Goal: Transaction & Acquisition: Purchase product/service

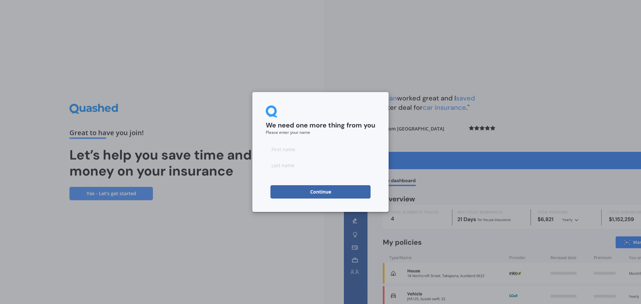
click at [289, 152] on input at bounding box center [321, 149] width 110 height 13
type input "[PERSON_NAME]"
click at [285, 169] on input at bounding box center [321, 165] width 110 height 13
type input "Taia"
click at [301, 191] on button "Continue" at bounding box center [321, 191] width 100 height 13
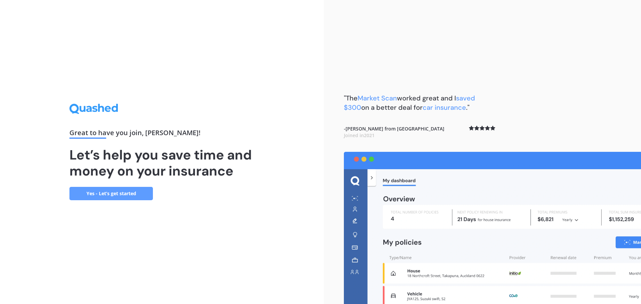
click at [124, 194] on link "Yes - Let’s get started" at bounding box center [110, 193] width 83 height 13
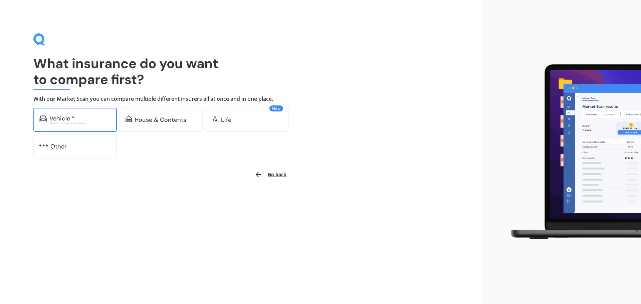
click at [64, 123] on div "Excludes commercial vehicles" at bounding box center [79, 123] width 61 height 3
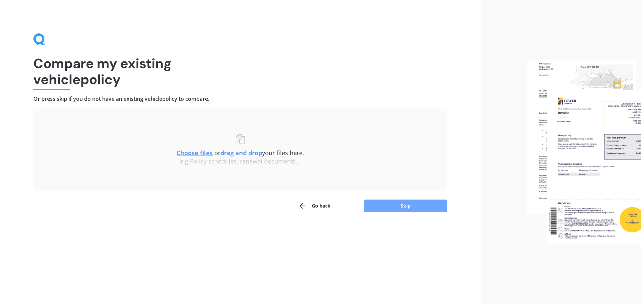
click at [431, 209] on button "Skip" at bounding box center [405, 206] width 83 height 13
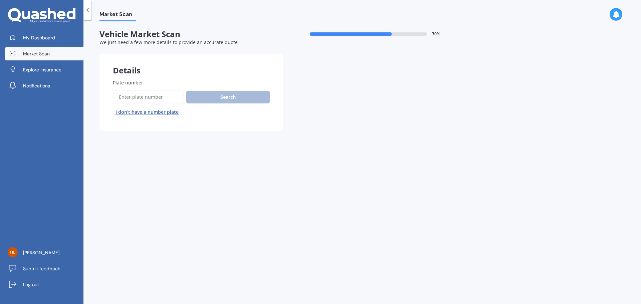
click at [156, 97] on input "Plate number" at bounding box center [148, 97] width 71 height 14
type input "pgp310"
click at [236, 97] on button "Search" at bounding box center [227, 97] width 83 height 13
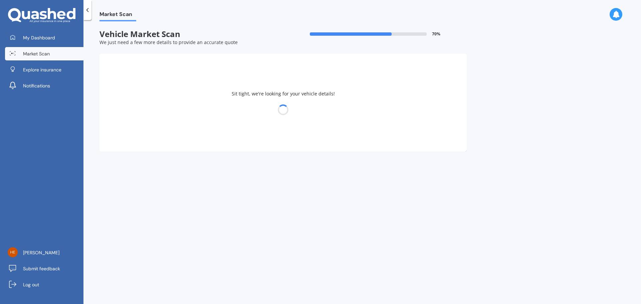
select select "KIA"
select select "STONIC"
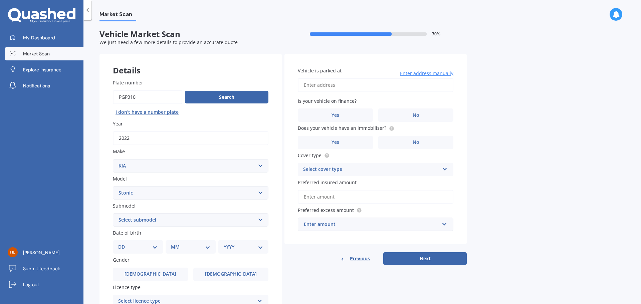
click at [152, 247] on select "DD 01 02 03 04 05 06 07 08 09 10 11 12 13 14 15 16 17 18 19 20 21 22 23 24 25 2…" at bounding box center [137, 246] width 39 height 7
select select "12"
click at [124, 243] on select "DD 01 02 03 04 05 06 07 08 09 10 11 12 13 14 15 16 17 18 19 20 21 22 23 24 25 2…" at bounding box center [137, 246] width 39 height 7
click at [198, 250] on select "MM 01 02 03 04 05 06 07 08 09 10 11 12" at bounding box center [192, 246] width 37 height 7
select select "12"
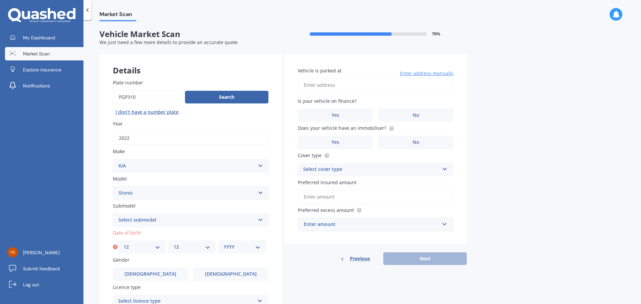
click at [174, 243] on select "MM 01 02 03 04 05 06 07 08 09 10 11 12" at bounding box center [192, 246] width 37 height 7
click at [252, 247] on select "YYYY 2025 2024 2023 2022 2021 2020 2019 2018 2017 2016 2015 2014 2013 2012 2011…" at bounding box center [242, 246] width 37 height 7
select select "1974"
click at [224, 243] on select "YYYY 2025 2024 2023 2022 2021 2020 2019 2018 2017 2016 2015 2014 2013 2012 2011…" at bounding box center [242, 246] width 37 height 7
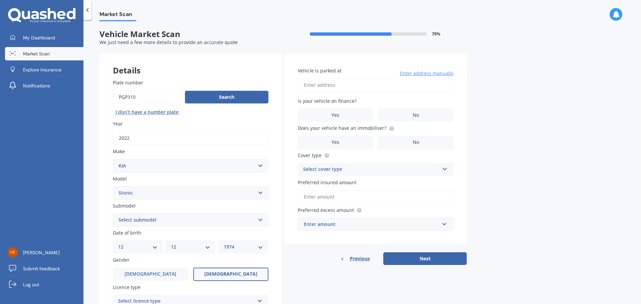
click at [232, 277] on span "[DEMOGRAPHIC_DATA]" at bounding box center [230, 275] width 53 height 6
click at [0, 0] on input "[DEMOGRAPHIC_DATA]" at bounding box center [0, 0] width 0 height 0
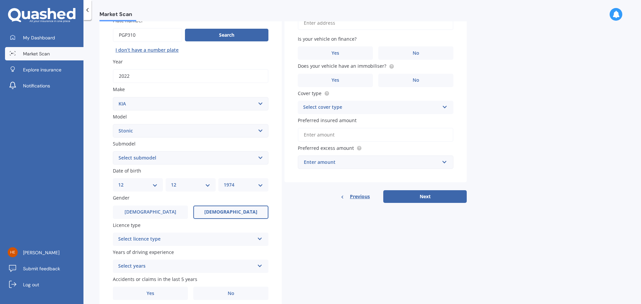
scroll to position [67, 0]
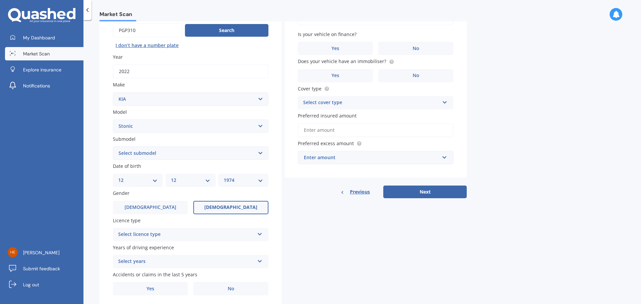
click at [236, 232] on div "Select licence type" at bounding box center [186, 235] width 136 height 8
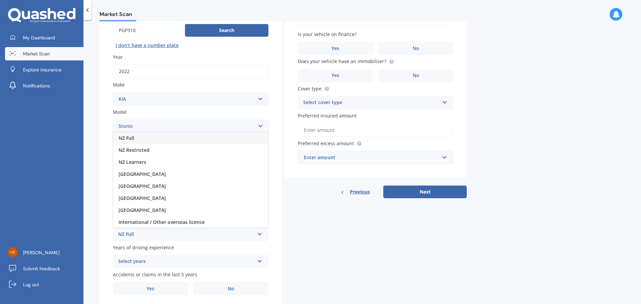
click at [130, 233] on div "NZ Full" at bounding box center [186, 235] width 136 height 8
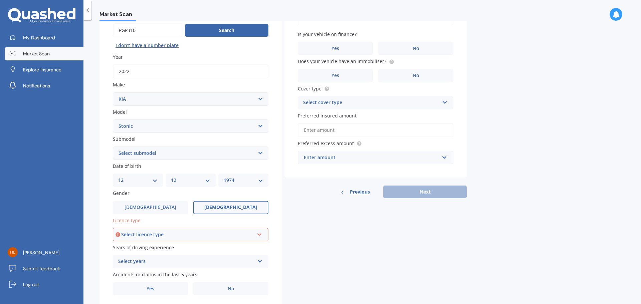
click at [264, 237] on div "Select licence type NZ Full NZ Restricted NZ Learners [GEOGRAPHIC_DATA] [GEOGRA…" at bounding box center [191, 234] width 156 height 13
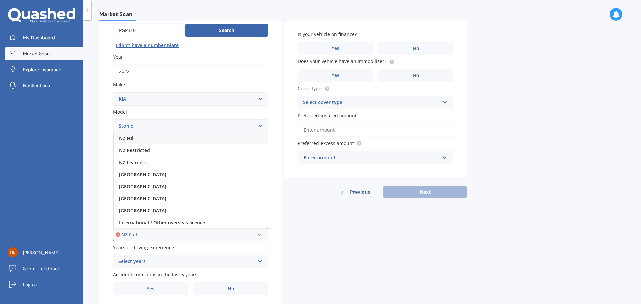
click at [160, 235] on div "NZ Full" at bounding box center [187, 234] width 133 height 7
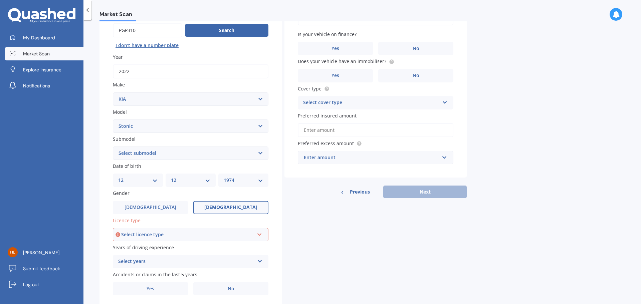
click at [264, 233] on div "Select licence type NZ Full NZ Restricted NZ Learners [GEOGRAPHIC_DATA] [GEOGRA…" at bounding box center [191, 234] width 156 height 13
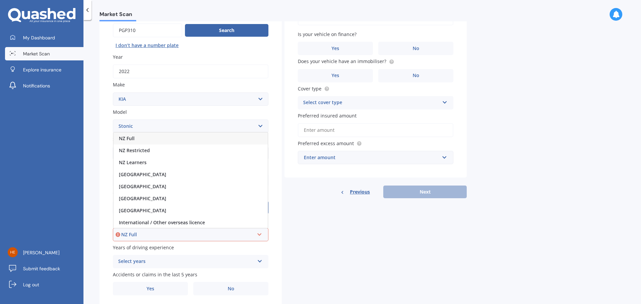
click at [131, 139] on span "NZ Full" at bounding box center [127, 138] width 16 height 6
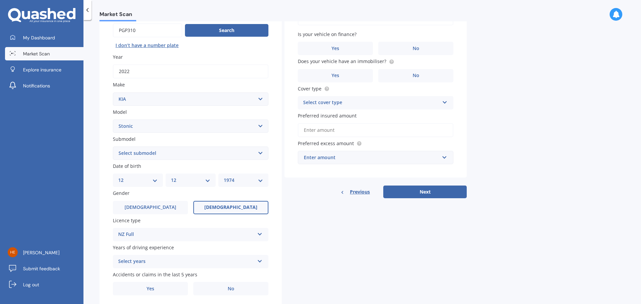
click at [260, 264] on div "Select years 5 or more years 4 years 3 years 2 years 1 year" at bounding box center [191, 261] width 156 height 13
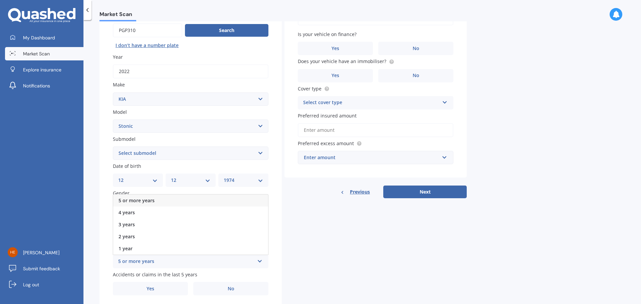
click at [130, 262] on div "5 or more years" at bounding box center [186, 262] width 136 height 8
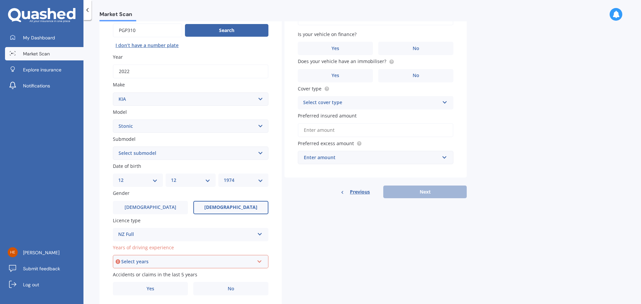
click at [262, 262] on icon at bounding box center [260, 260] width 6 height 5
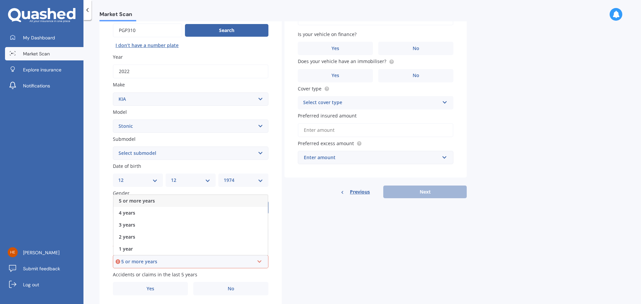
click at [131, 200] on span "5 or more years" at bounding box center [137, 201] width 36 height 6
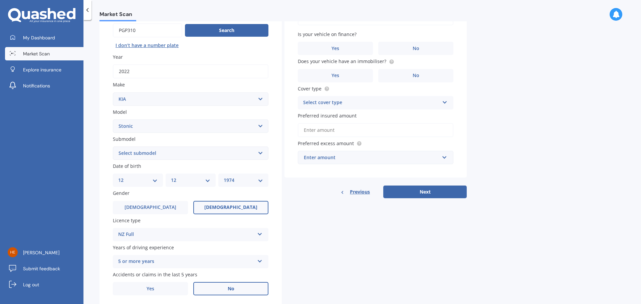
click at [236, 291] on label "No" at bounding box center [230, 288] width 75 height 13
click at [0, 0] on input "No" at bounding box center [0, 0] width 0 height 0
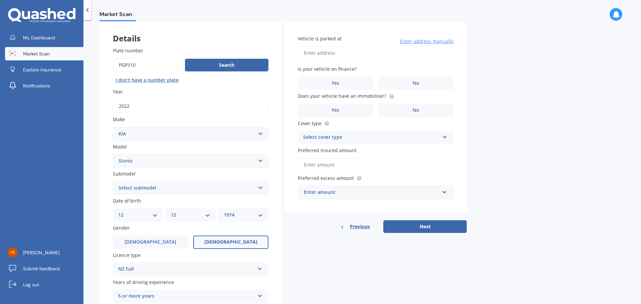
scroll to position [0, 0]
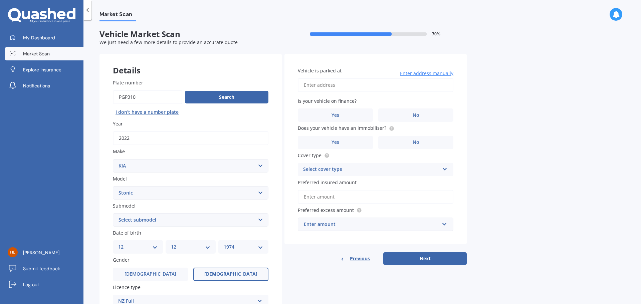
click at [353, 86] on input "Vehicle is parked at" at bounding box center [376, 85] width 156 height 14
type input "[STREET_ADDRESS][PERSON_NAME][PERSON_NAME]"
click at [339, 117] on span "Yes" at bounding box center [336, 116] width 8 height 6
click at [0, 0] on input "Yes" at bounding box center [0, 0] width 0 height 0
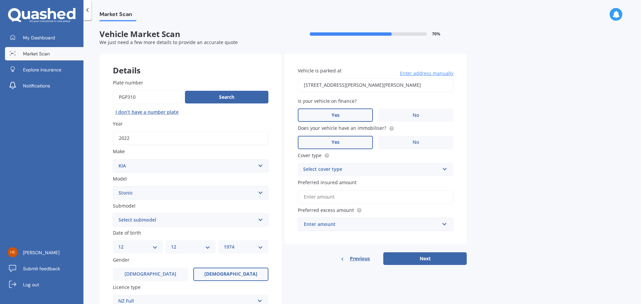
click at [339, 143] on span "Yes" at bounding box center [336, 143] width 8 height 6
click at [0, 0] on input "Yes" at bounding box center [0, 0] width 0 height 0
click at [340, 172] on div "Select cover type" at bounding box center [371, 170] width 136 height 8
click at [337, 184] on span "Comprehensive" at bounding box center [321, 182] width 35 height 6
click at [392, 184] on label "Preferred insured amount" at bounding box center [374, 182] width 153 height 7
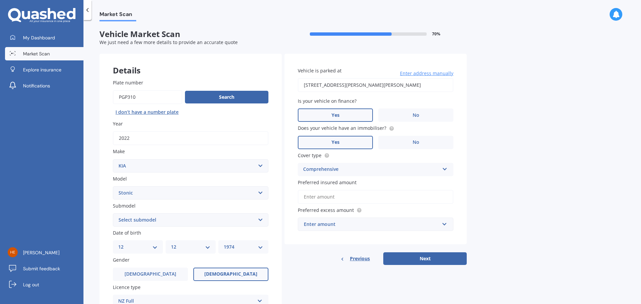
click at [392, 190] on input "Preferred insured amount" at bounding box center [376, 197] width 156 height 14
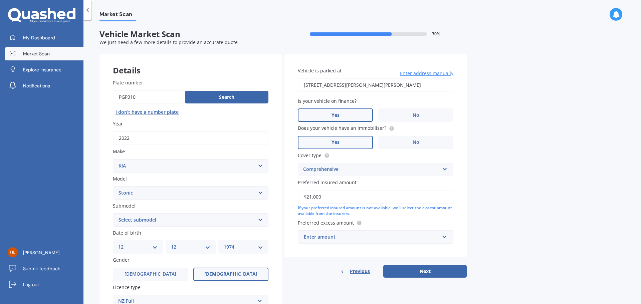
type input "$21,000"
click at [344, 238] on div "Enter amount" at bounding box center [372, 236] width 136 height 7
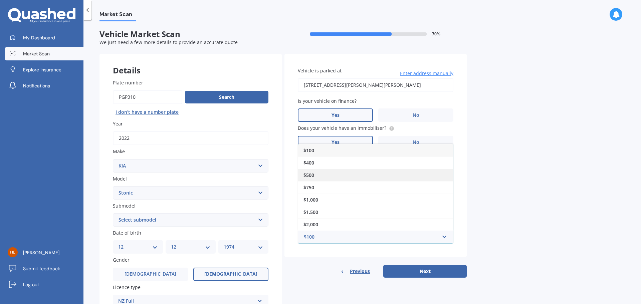
click at [310, 176] on span "$500" at bounding box center [309, 175] width 11 height 6
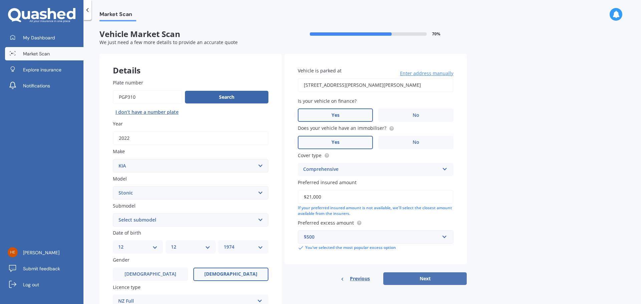
click at [432, 281] on button "Next" at bounding box center [424, 279] width 83 height 13
click at [228, 221] on select "Select submodel (All other) EX Hatchback 5dr Spts Auto 6sp 1.4i GT Line Hatchba…" at bounding box center [191, 219] width 156 height 13
select select "GT LINE+ HATCHBACK 5DR DCT 7SP 1.0T"
click at [113, 213] on select "Select submodel (All other) EX Hatchback 5dr Spts Auto 6sp 1.4i GT Line Hatchba…" at bounding box center [191, 219] width 156 height 13
click at [433, 278] on button "Next" at bounding box center [424, 279] width 83 height 13
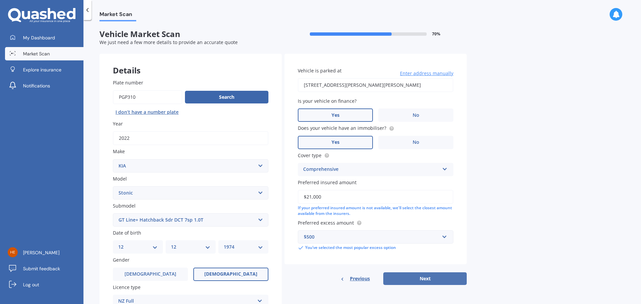
select select "12"
select select "1974"
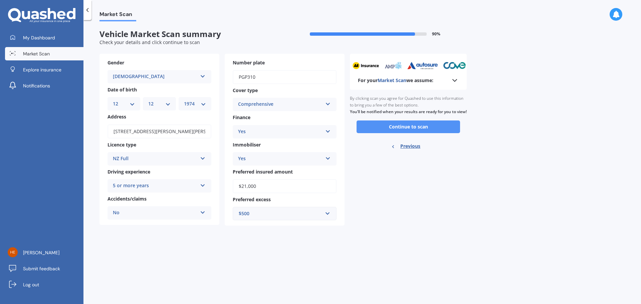
click at [428, 132] on button "Continue to scan" at bounding box center [409, 127] width 104 height 13
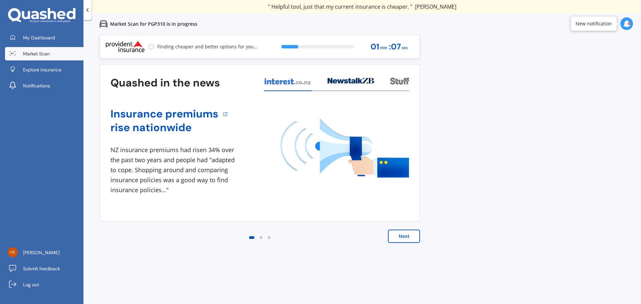
click at [631, 26] on div at bounding box center [627, 23] width 13 height 13
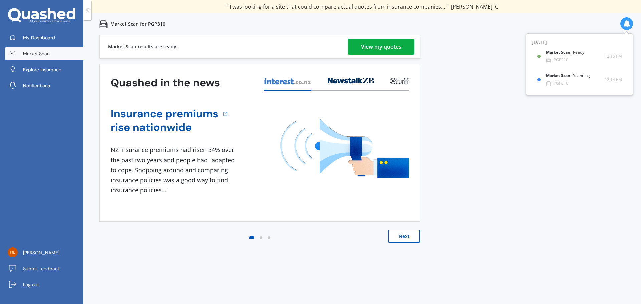
click at [389, 45] on div "View my quotes" at bounding box center [381, 47] width 40 height 16
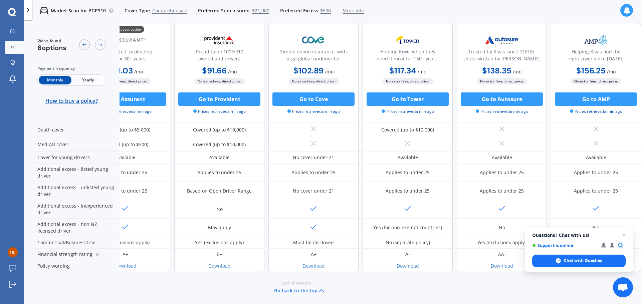
scroll to position [169, 43]
